Goal: Task Accomplishment & Management: Complete application form

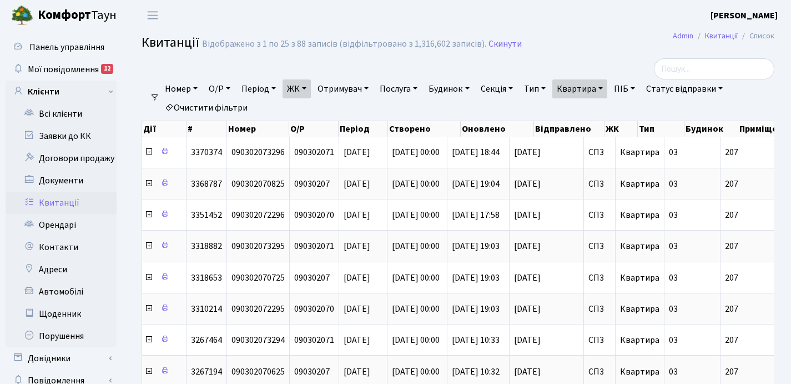
select select "25"
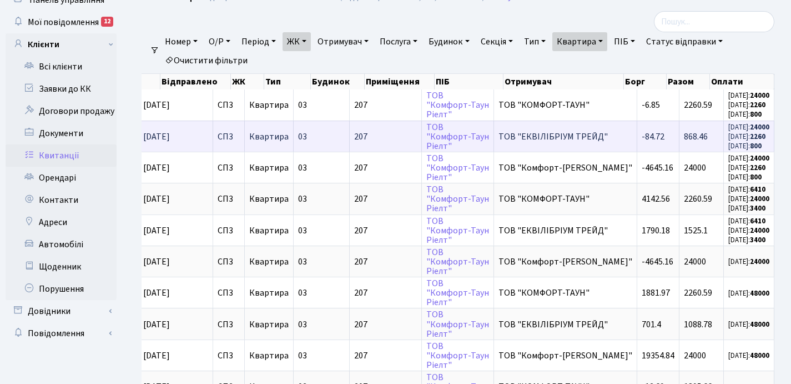
scroll to position [26, 0]
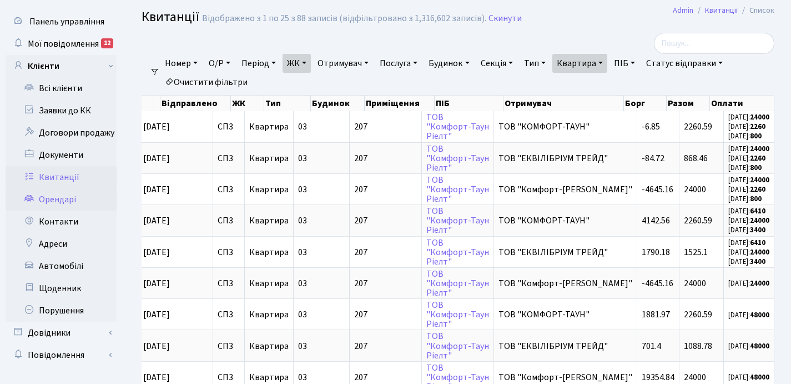
click at [68, 199] on link "Орендарі" at bounding box center [61, 199] width 111 height 22
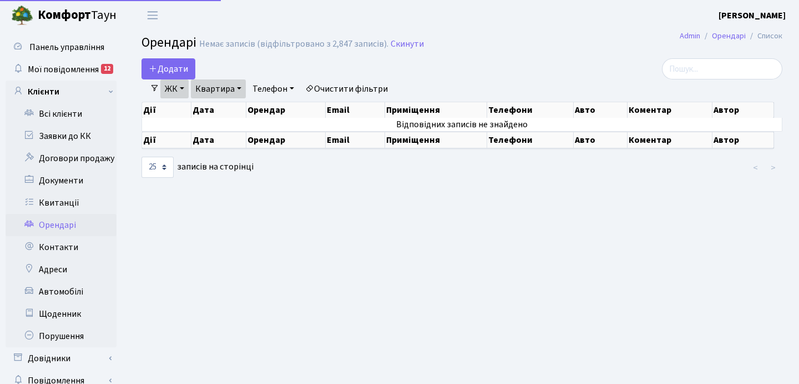
select select "25"
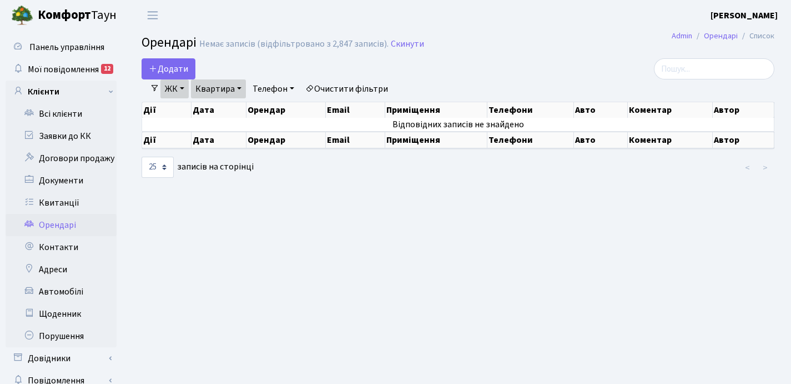
click at [240, 88] on link "Квартира" at bounding box center [218, 88] width 55 height 19
click at [228, 112] on input "136" at bounding box center [223, 110] width 65 height 21
click at [170, 69] on span "Додати" at bounding box center [168, 69] width 39 height 12
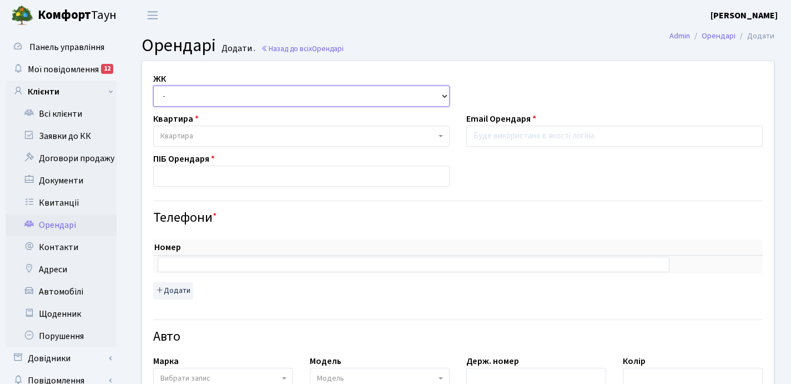
click at [183, 97] on select "- ТХ, вул. Ділова, 1/2 КТ, вул. Регенераторна, 4 КТ2, просп. Соборності, 17 КТ3…" at bounding box center [301, 95] width 296 height 21
select select "302"
click at [153, 85] on select "- ТХ, вул. Ділова, 1/2 КТ, вул. Регенераторна, 4 КТ2, просп. Соборності, 17 КТ3…" at bounding box center [301, 95] width 296 height 21
click at [220, 134] on span "Квартира" at bounding box center [297, 135] width 275 height 11
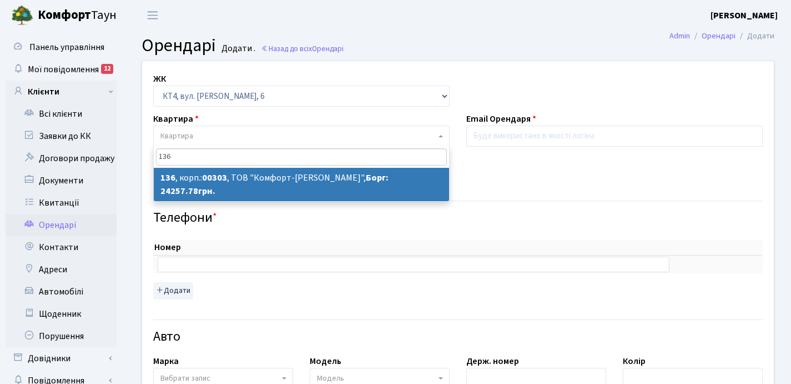
type input "136"
select select "16862"
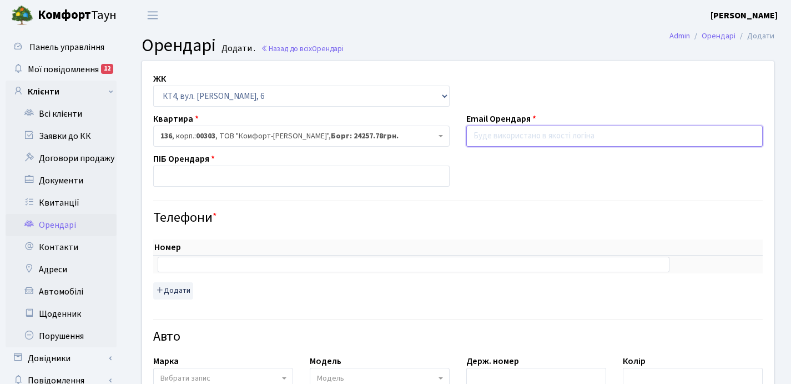
click at [490, 135] on input "email" at bounding box center [614, 135] width 296 height 21
paste input "[EMAIL_ADDRESS][DOMAIN_NAME]"
type input "[EMAIL_ADDRESS][DOMAIN_NAME]"
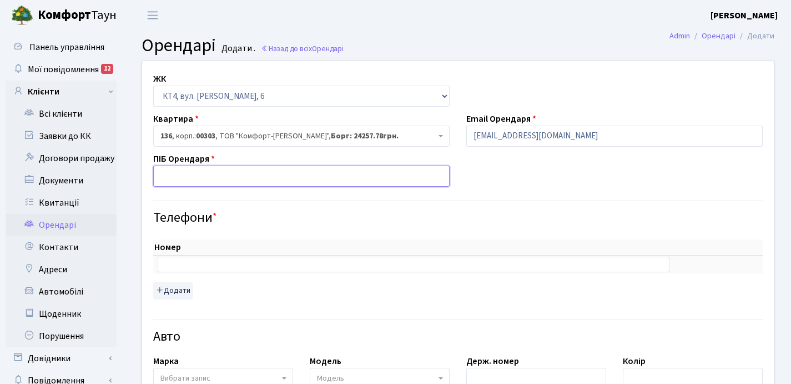
click at [244, 178] on input "text" at bounding box center [301, 175] width 296 height 21
type input "Карина"
click at [175, 263] on input "text" at bounding box center [414, 264] width 512 height 16
paste input "+380675554105"
click at [171, 265] on input "+380675554105" at bounding box center [414, 264] width 512 height 16
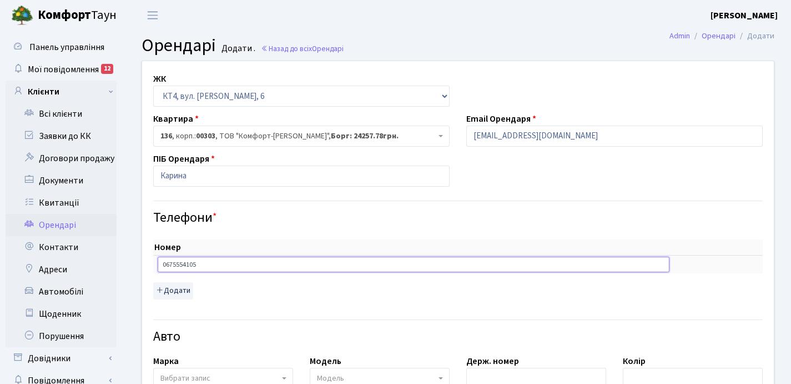
type input "0675554105"
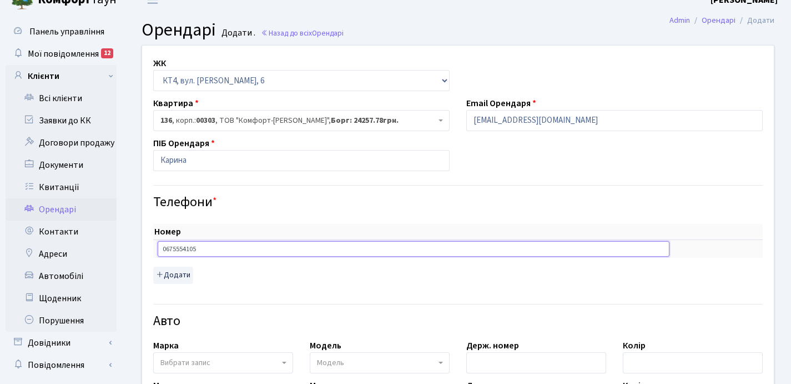
scroll to position [23, 0]
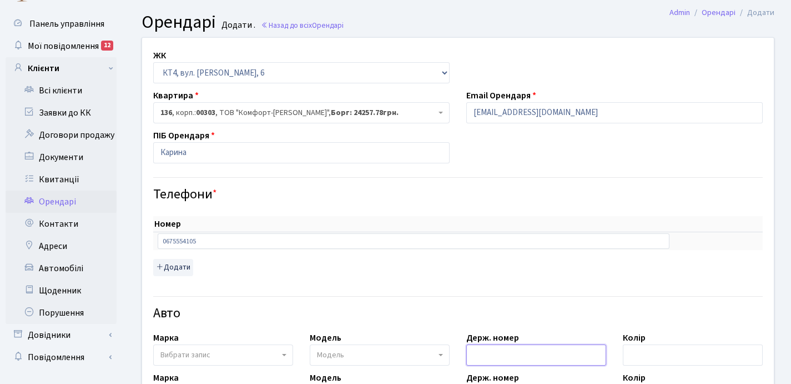
click at [479, 354] on input "text" at bounding box center [536, 354] width 140 height 21
paste input "АА8169ІВ"
type input "АА8169ІВ"
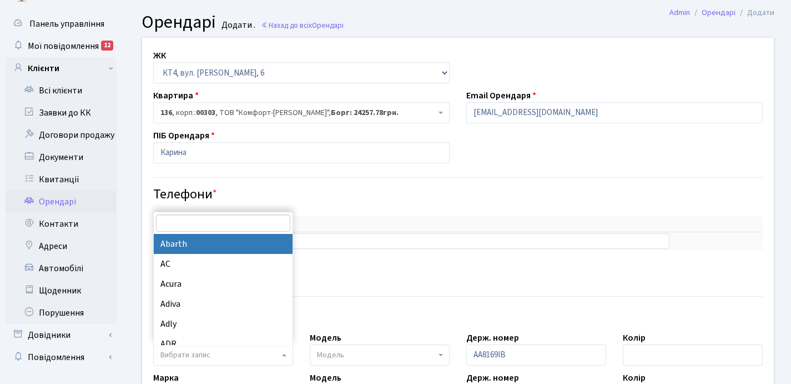
click at [188, 352] on span "Вибрати запис" at bounding box center [185, 354] width 50 height 11
type input "n"
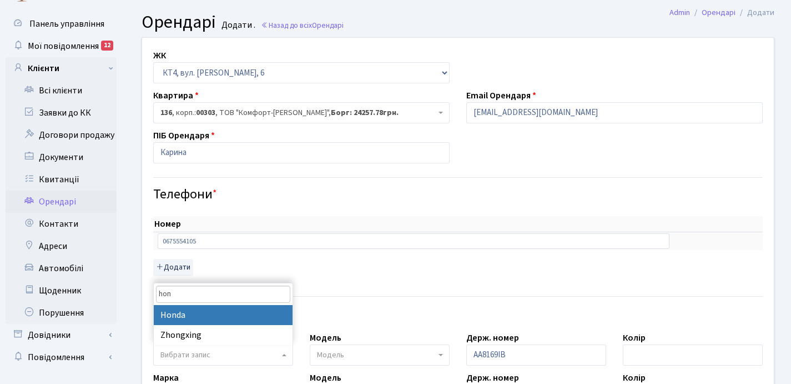
type input "hon"
select select "57"
select select
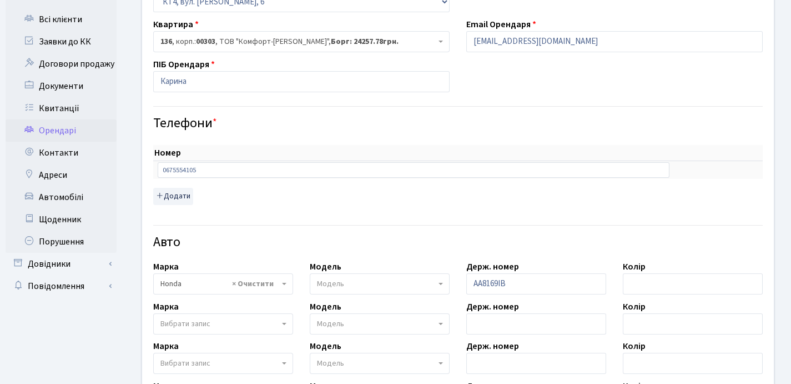
scroll to position [103, 0]
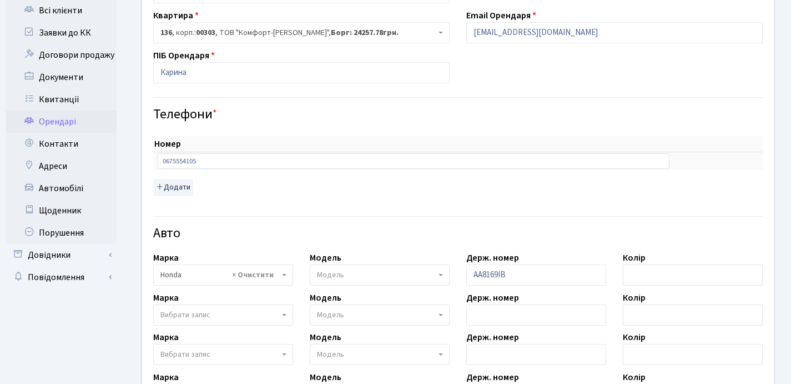
click at [357, 271] on span "Модель" at bounding box center [376, 274] width 119 height 11
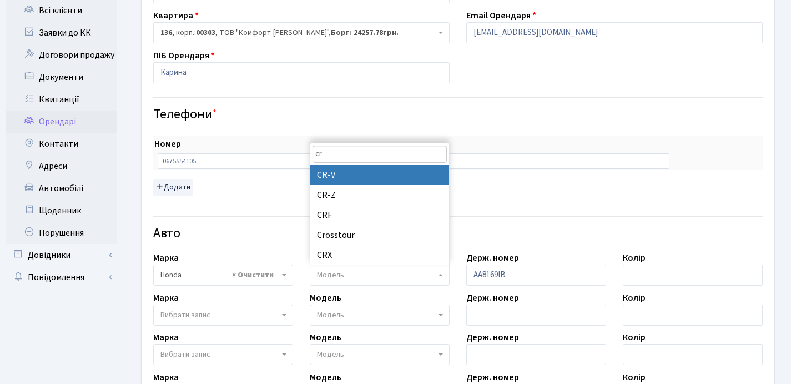
type input "cr"
select select "910"
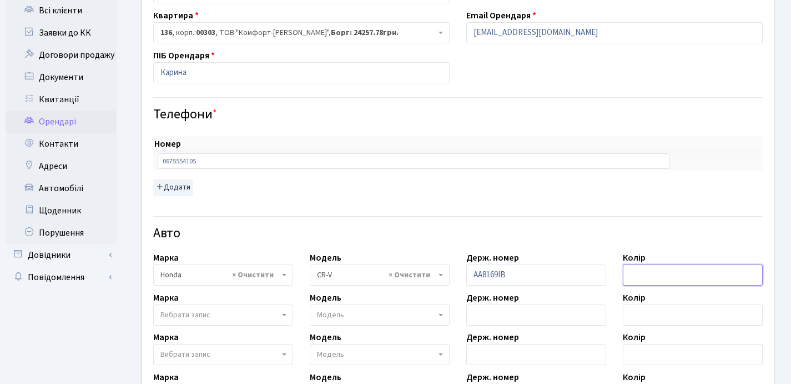
click at [660, 272] on input "text" at bounding box center [693, 274] width 140 height 21
type input "черный"
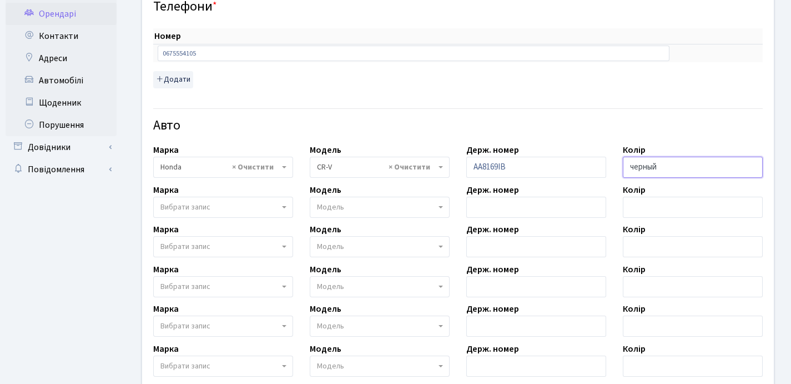
scroll to position [327, 0]
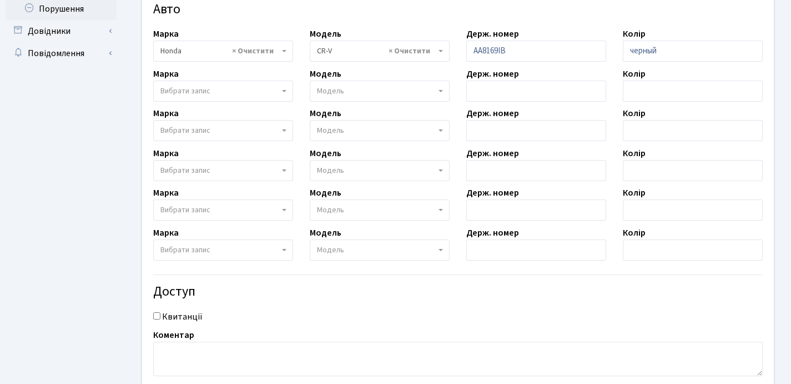
click at [155, 317] on input "Квитанції" at bounding box center [156, 315] width 7 height 7
checkbox input "true"
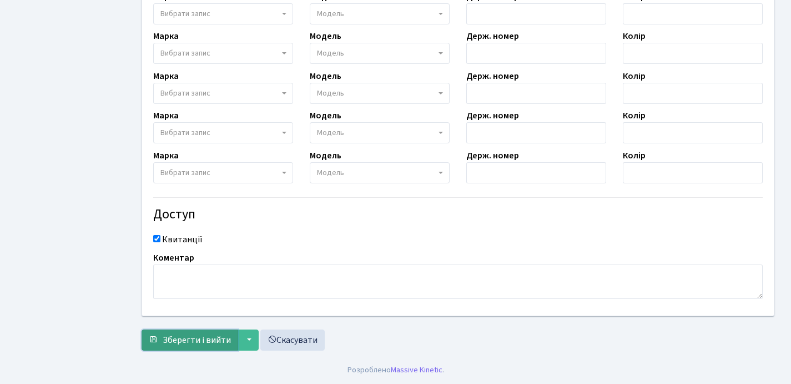
click at [185, 338] on span "Зберегти і вийти" at bounding box center [197, 340] width 68 height 12
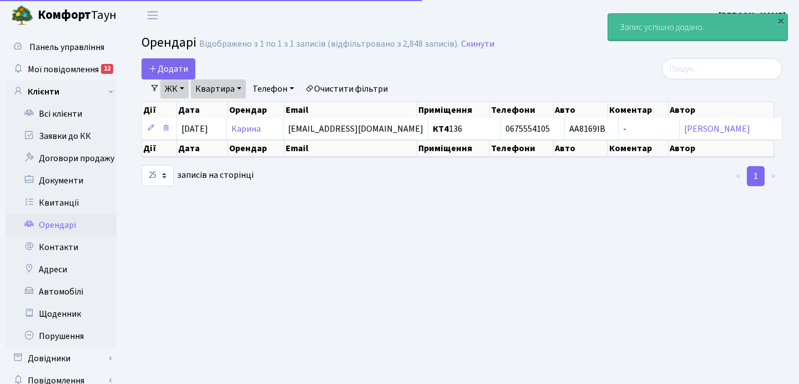
select select "25"
